Goal: Task Accomplishment & Management: Manage account settings

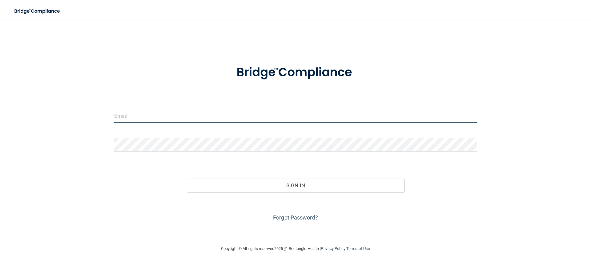
type input "[EMAIL_ADDRESS][DOMAIN_NAME]"
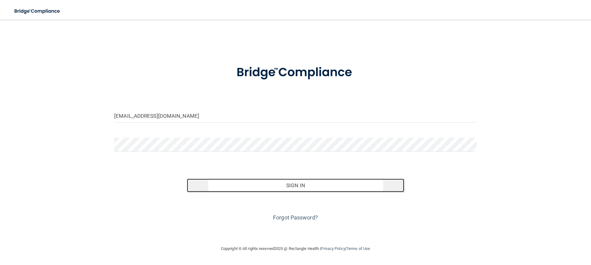
click at [288, 183] on button "Sign In" at bounding box center [296, 186] width 218 height 14
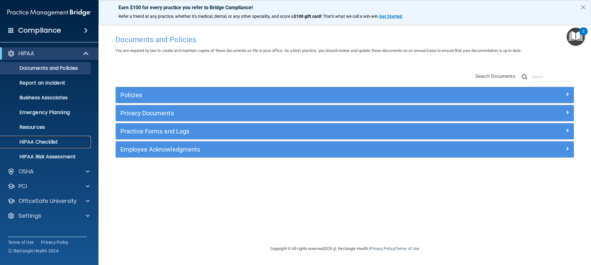
click at [61, 137] on link "HIPAA Checklist" at bounding box center [42, 142] width 97 height 12
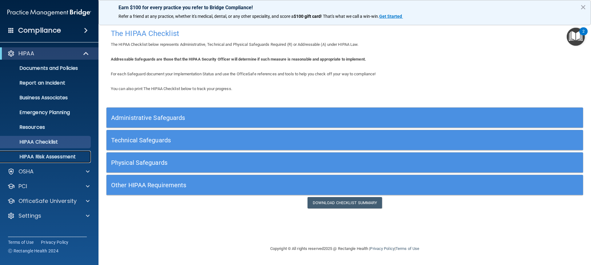
click at [50, 155] on p "HIPAA Risk Assessment" at bounding box center [46, 157] width 84 height 6
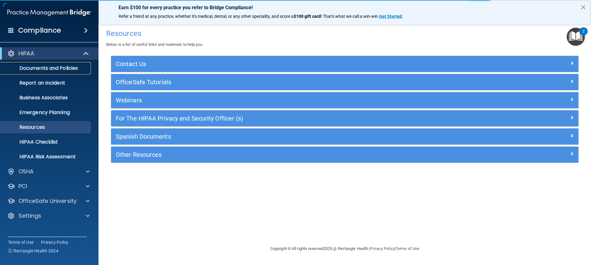
click at [63, 67] on p "Documents and Policies" at bounding box center [46, 68] width 84 height 6
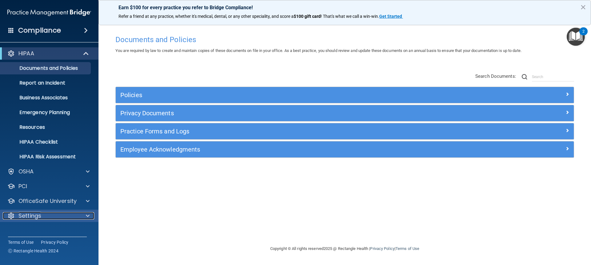
click at [33, 219] on p "Settings" at bounding box center [29, 215] width 23 height 7
click at [66, 229] on p "My Account" at bounding box center [46, 231] width 84 height 6
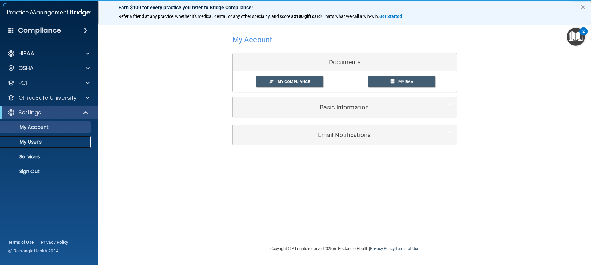
click at [24, 142] on p "My Users" at bounding box center [46, 142] width 84 height 6
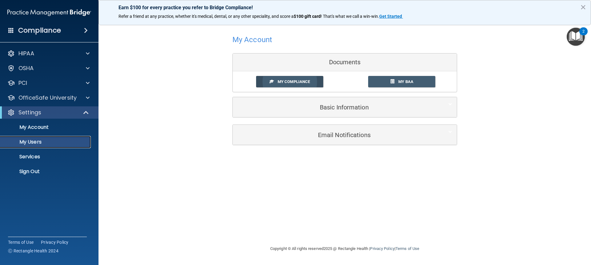
select select "20"
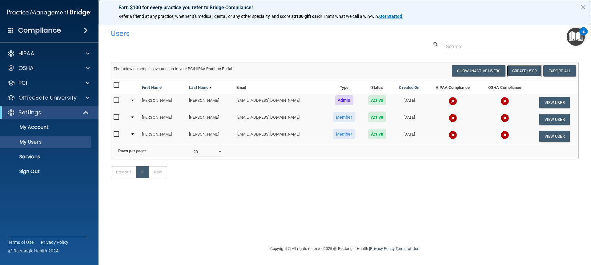
click at [518, 74] on button "Create User" at bounding box center [524, 70] width 35 height 11
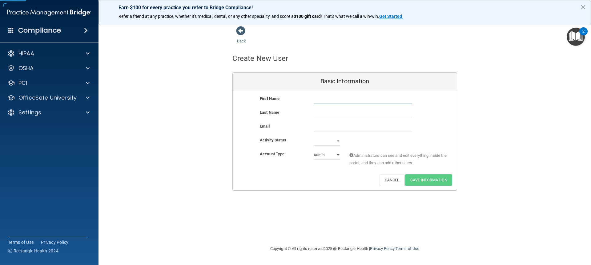
click at [344, 102] on input "text" at bounding box center [363, 99] width 98 height 9
click at [243, 32] on span at bounding box center [240, 30] width 9 height 9
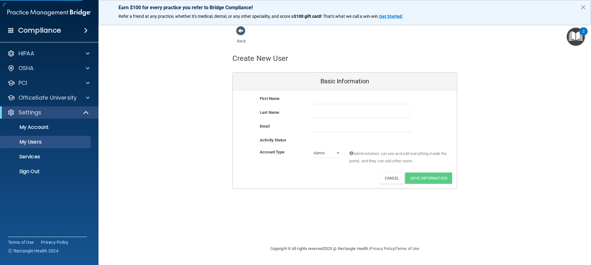
select select "20"
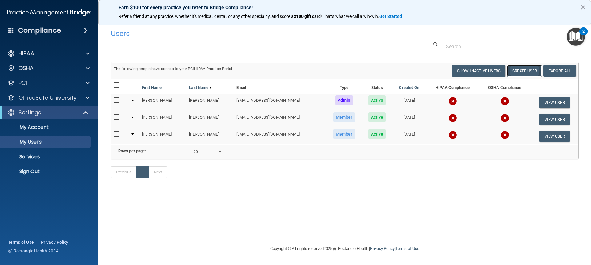
click at [526, 70] on button "Create User" at bounding box center [524, 70] width 35 height 11
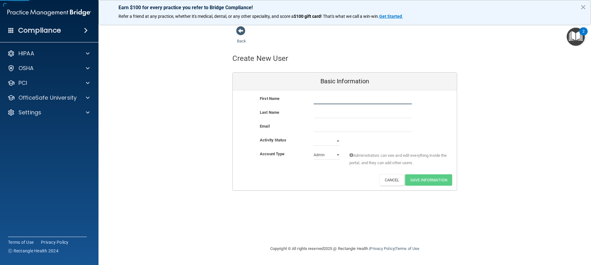
click at [322, 101] on input "text" at bounding box center [363, 99] width 98 height 9
type input "Zena"
type input "[PERSON_NAME]"
click at [321, 140] on select "Active Inactive" at bounding box center [327, 141] width 26 height 9
select select "active"
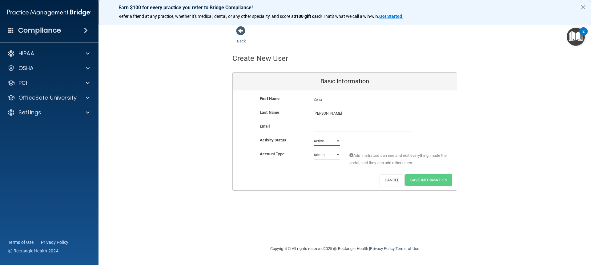
click at [314, 137] on select "Active Inactive" at bounding box center [327, 141] width 26 height 9
click at [326, 155] on select "Admin Member" at bounding box center [327, 154] width 26 height 9
select select "practice_member"
click at [314, 150] on select "Admin Member" at bounding box center [327, 154] width 26 height 9
click at [322, 128] on input "email" at bounding box center [363, 127] width 98 height 9
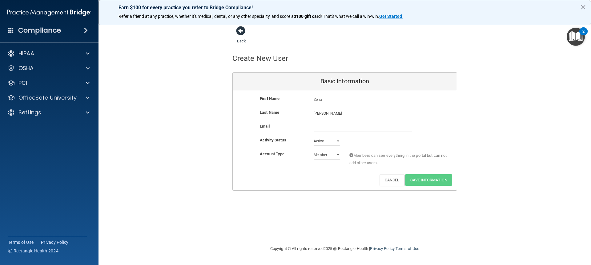
click at [239, 32] on span at bounding box center [240, 30] width 9 height 9
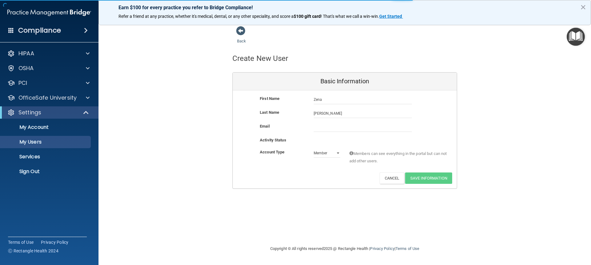
select select "20"
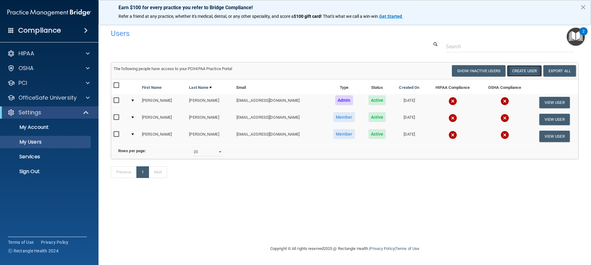
click at [517, 73] on button "Create User" at bounding box center [524, 70] width 35 height 11
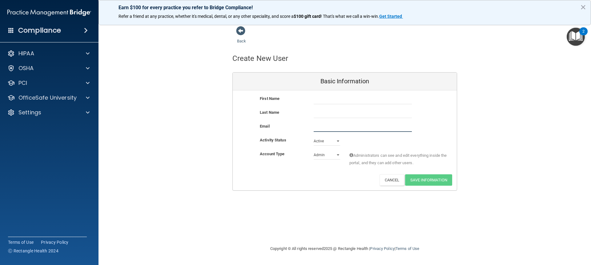
click at [322, 126] on input "email" at bounding box center [363, 127] width 98 height 9
type input "[EMAIL_ADDRESS][DOMAIN_NAME]"
click at [377, 97] on input "text" at bounding box center [363, 99] width 98 height 9
type input "a"
type input "[PERSON_NAME]"
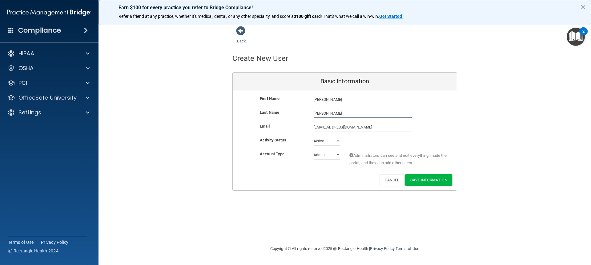
type input "[PERSON_NAME]"
click at [381, 129] on input "[EMAIL_ADDRESS][DOMAIN_NAME]" at bounding box center [363, 127] width 98 height 9
click at [333, 156] on select "Admin Member" at bounding box center [327, 154] width 26 height 9
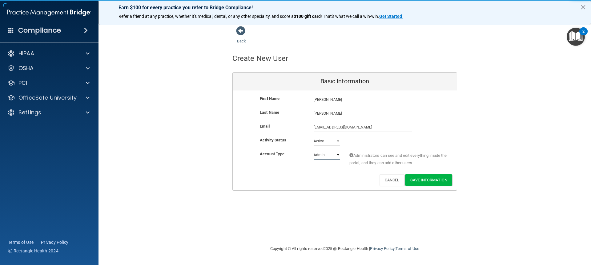
select select "practice_member"
click at [314, 150] on select "Admin Member" at bounding box center [327, 154] width 26 height 9
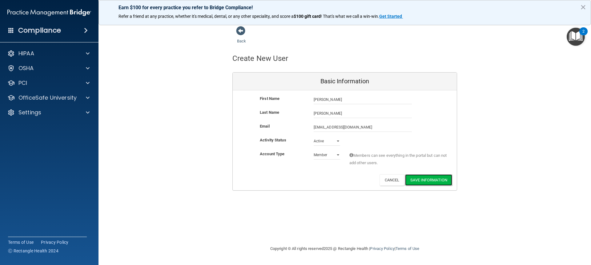
drag, startPoint x: 417, startPoint y: 176, endPoint x: 427, endPoint y: 94, distance: 81.9
click at [427, 94] on div "First Name [PERSON_NAME] [PERSON_NAME] Last Name [PERSON_NAME] Email [EMAIL_ADD…" at bounding box center [345, 140] width 224 height 100
click at [425, 180] on button "Save Information" at bounding box center [428, 180] width 47 height 11
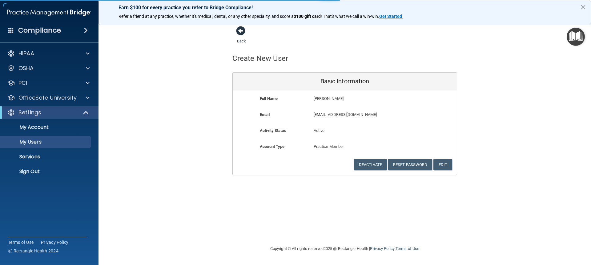
click at [239, 30] on span at bounding box center [240, 30] width 9 height 9
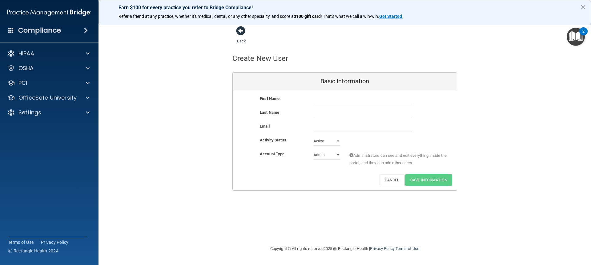
click at [241, 33] on span at bounding box center [240, 30] width 9 height 9
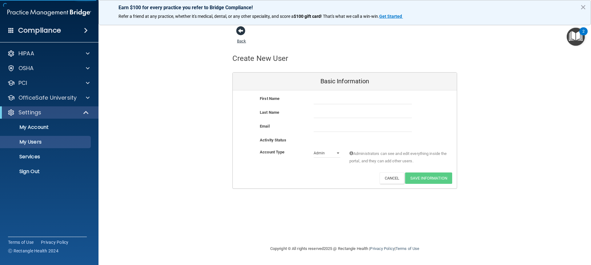
select select "20"
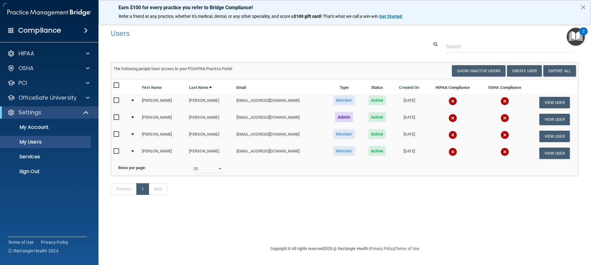
click at [240, 35] on h4 "Users" at bounding box center [245, 34] width 269 height 8
click at [521, 70] on button "Create User" at bounding box center [524, 70] width 35 height 11
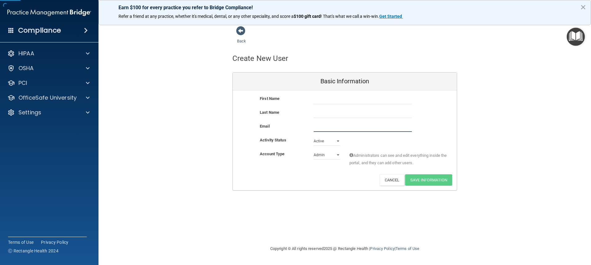
click at [315, 123] on input "email" at bounding box center [363, 127] width 98 height 9
click at [324, 100] on input "text" at bounding box center [363, 99] width 98 height 9
type input "Zena"
type input "[PERSON_NAME]"
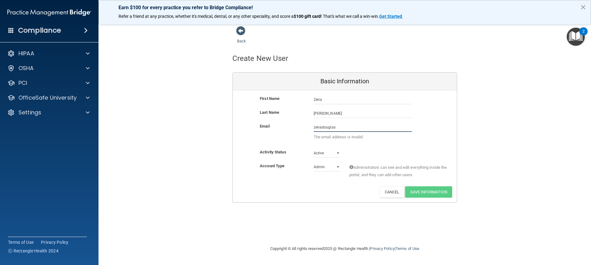
click at [322, 128] on input "zenadouglas" at bounding box center [363, 127] width 98 height 9
click at [339, 129] on input "zenavdouglas" at bounding box center [363, 127] width 98 height 9
type input "[EMAIL_ADDRESS][DOMAIN_NAME]"
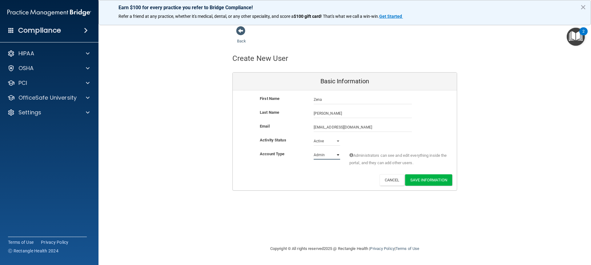
click at [334, 152] on select "Admin Member" at bounding box center [327, 154] width 26 height 9
select select "practice_member"
click at [314, 150] on select "Admin Member" at bounding box center [327, 154] width 26 height 9
click at [436, 181] on button "Save Information" at bounding box center [428, 180] width 47 height 11
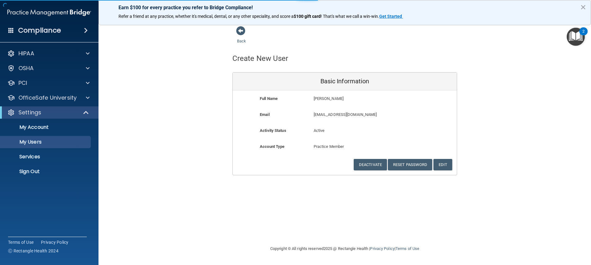
select select "20"
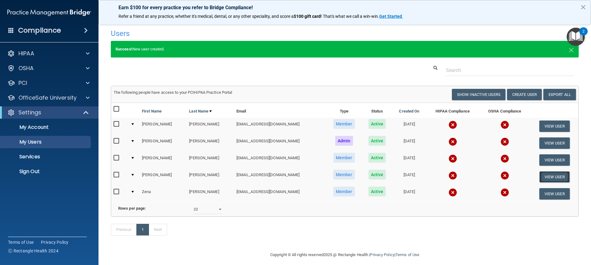
click at [554, 179] on button "View User" at bounding box center [554, 176] width 30 height 11
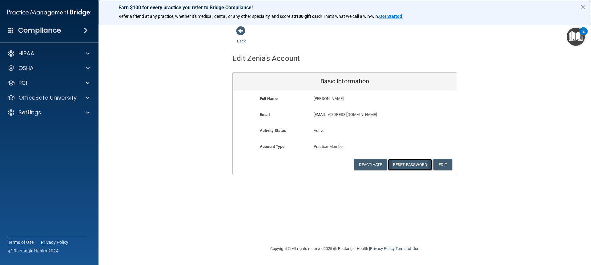
click at [419, 163] on button "Reset Password" at bounding box center [410, 164] width 44 height 11
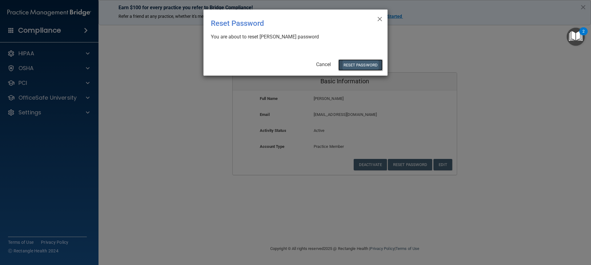
click at [358, 61] on button "Reset Password" at bounding box center [360, 64] width 44 height 11
click at [369, 65] on button "Reset Password" at bounding box center [360, 64] width 44 height 11
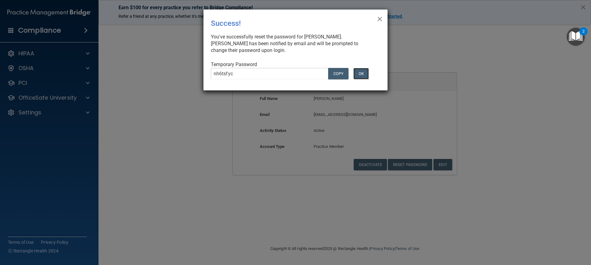
click at [359, 72] on button "OK" at bounding box center [360, 73] width 15 height 11
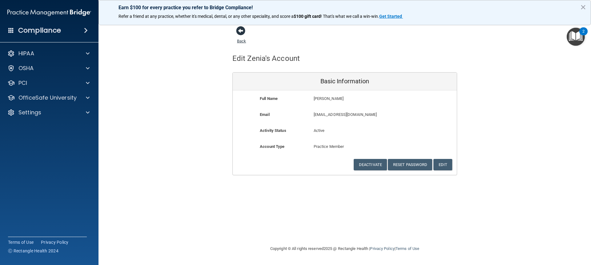
click at [240, 30] on span at bounding box center [240, 30] width 9 height 9
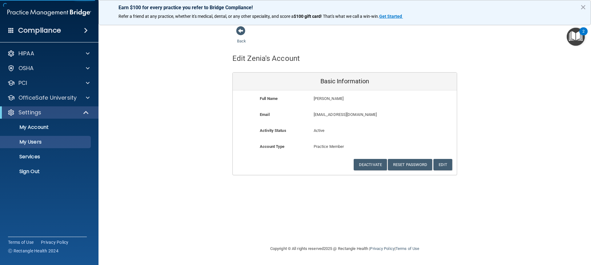
select select "20"
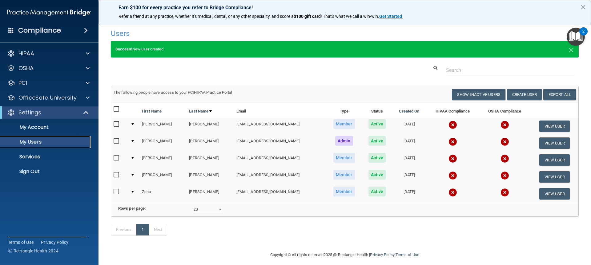
click at [40, 142] on p "My Users" at bounding box center [46, 142] width 84 height 6
select select "20"
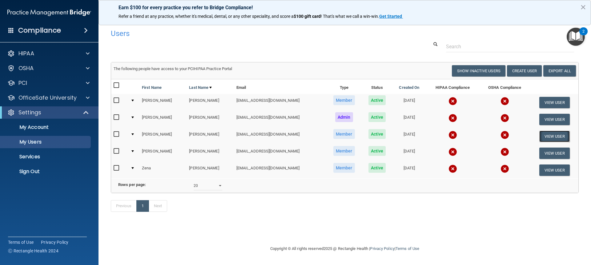
click at [558, 136] on button "View User" at bounding box center [554, 136] width 30 height 11
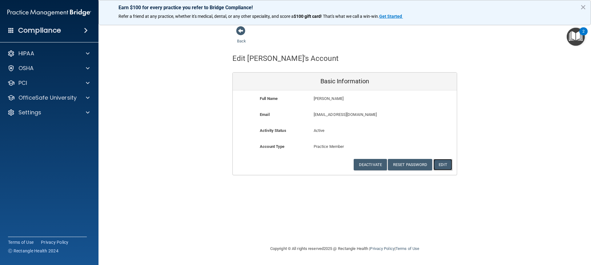
click at [438, 163] on button "Edit" at bounding box center [442, 164] width 19 height 11
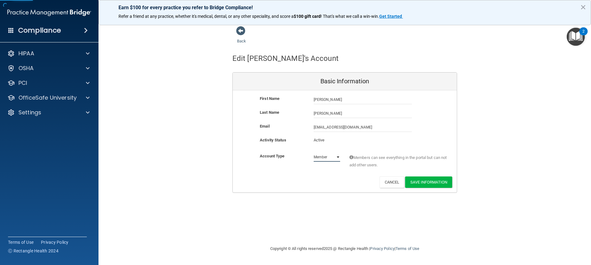
click at [318, 161] on select "Admin Member" at bounding box center [327, 157] width 26 height 9
select select "practice_admin"
click at [314, 153] on select "Admin Member" at bounding box center [327, 157] width 26 height 9
click at [413, 182] on button "Save Information" at bounding box center [428, 182] width 47 height 11
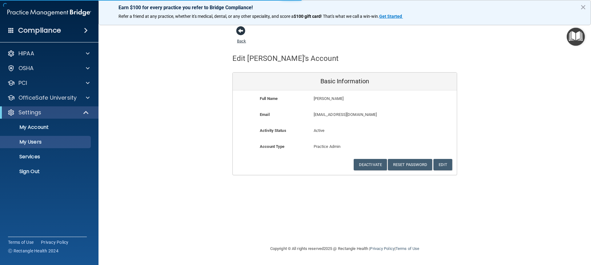
click at [236, 29] on span at bounding box center [240, 30] width 9 height 9
